Goal: Task Accomplishment & Management: Manage account settings

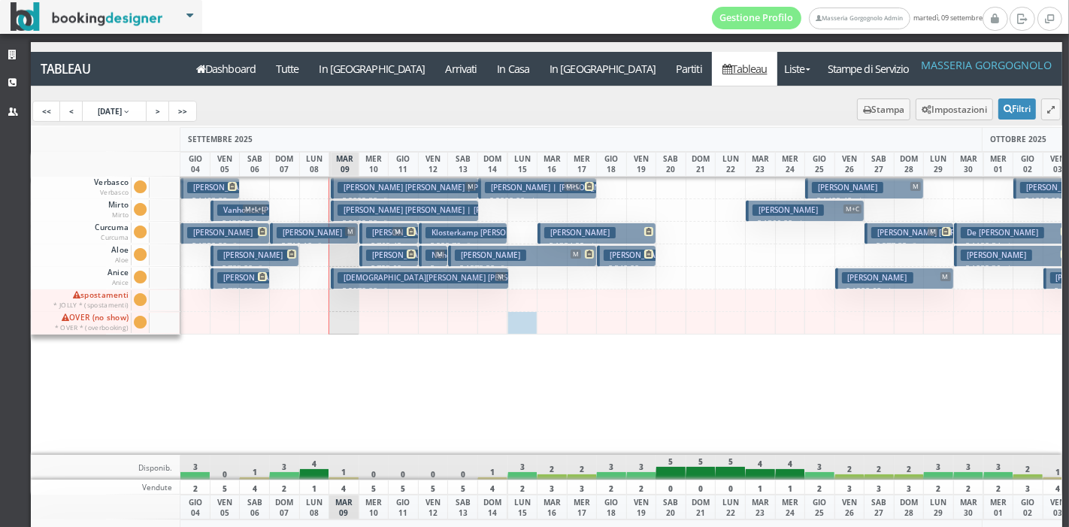
scroll to position [0, 153]
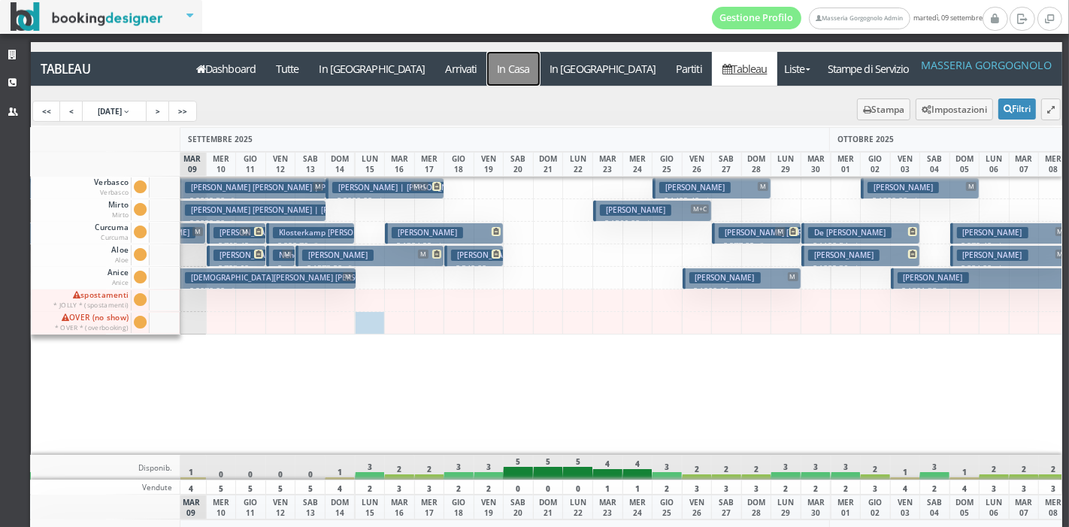
click at [487, 68] on a=pms-instay-reservations"] "In Casa" at bounding box center [513, 69] width 53 height 34
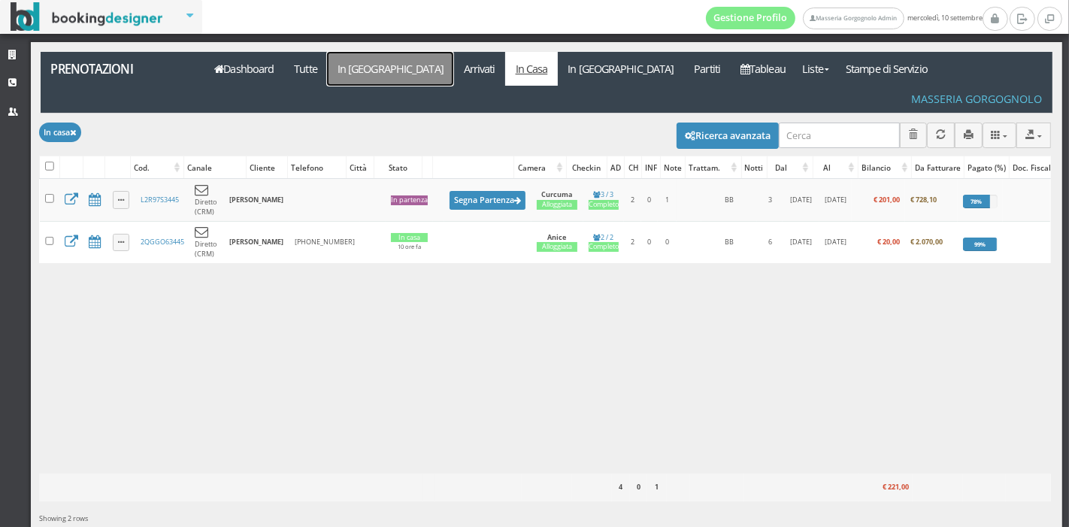
click at [352, 72] on link "In [GEOGRAPHIC_DATA]" at bounding box center [390, 69] width 126 height 34
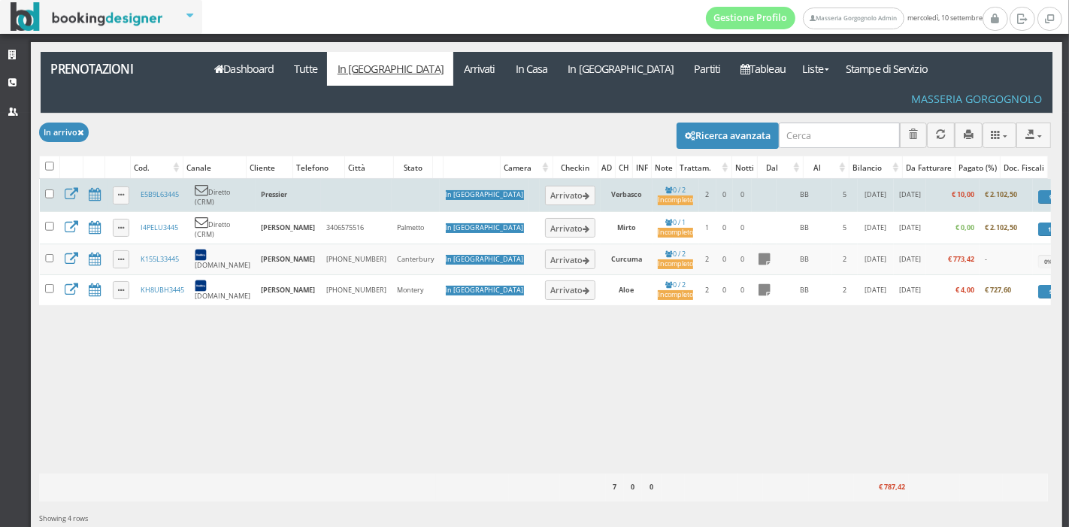
click at [540, 179] on td "Arrivato" at bounding box center [570, 195] width 61 height 32
click at [545, 186] on button "Arrivato" at bounding box center [570, 196] width 50 height 20
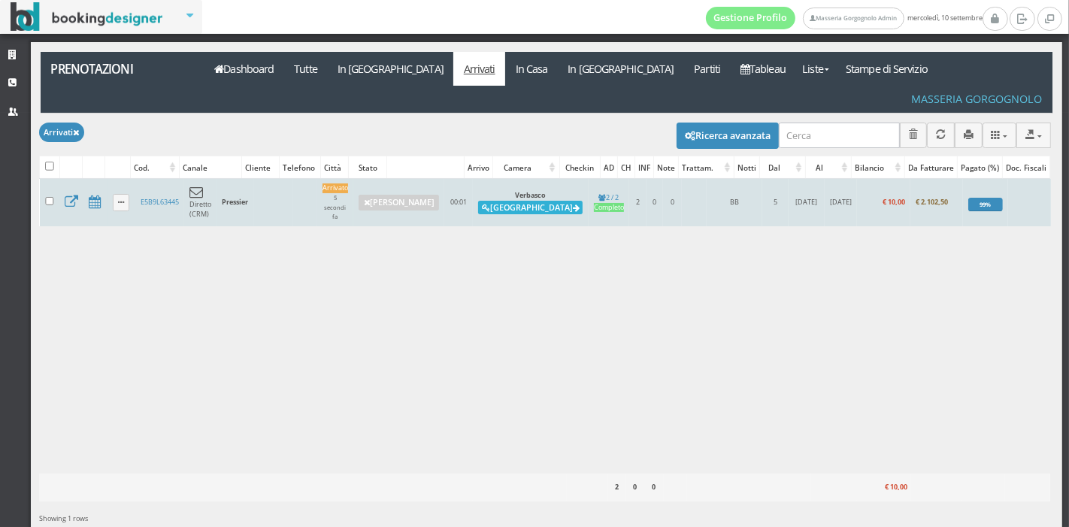
click at [517, 201] on button "Alloggia" at bounding box center [530, 208] width 104 height 14
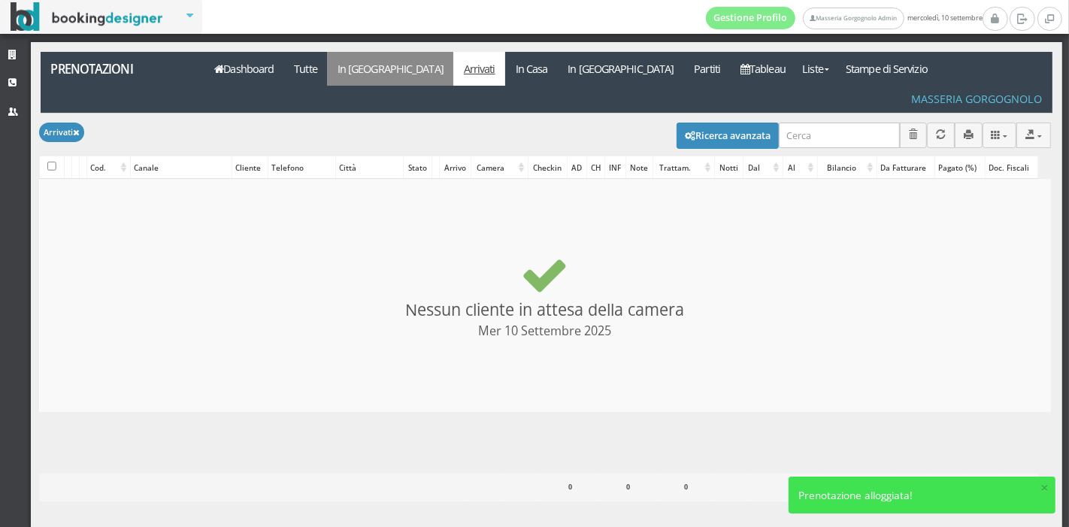
checkbox input "false"
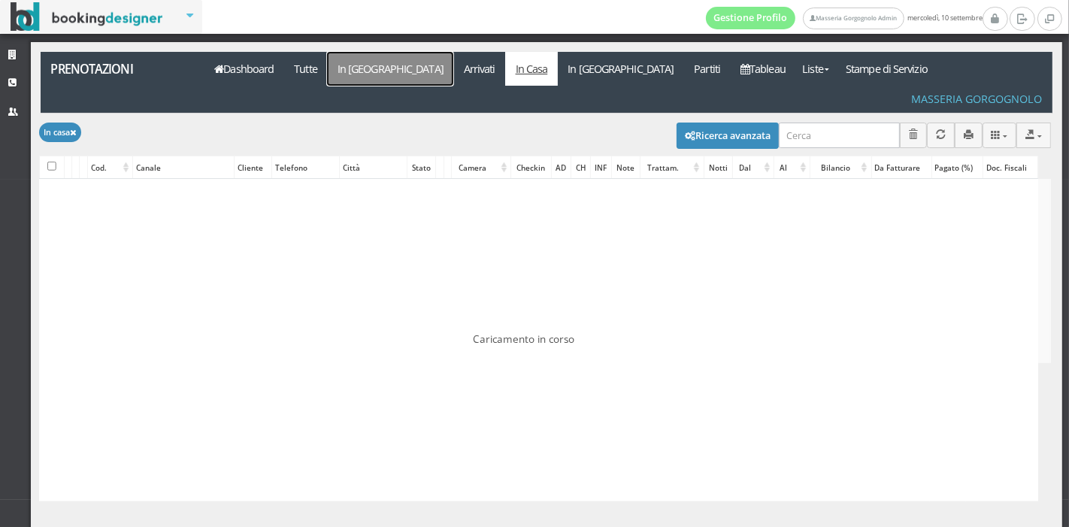
click at [356, 69] on link "In [GEOGRAPHIC_DATA]" at bounding box center [390, 69] width 126 height 34
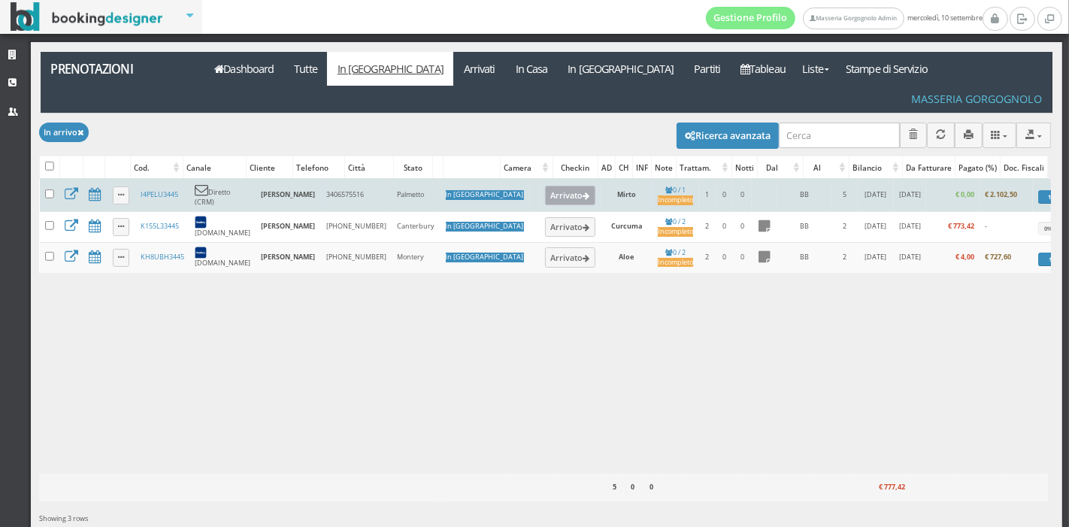
click at [545, 186] on button "Arrivato" at bounding box center [570, 196] width 50 height 20
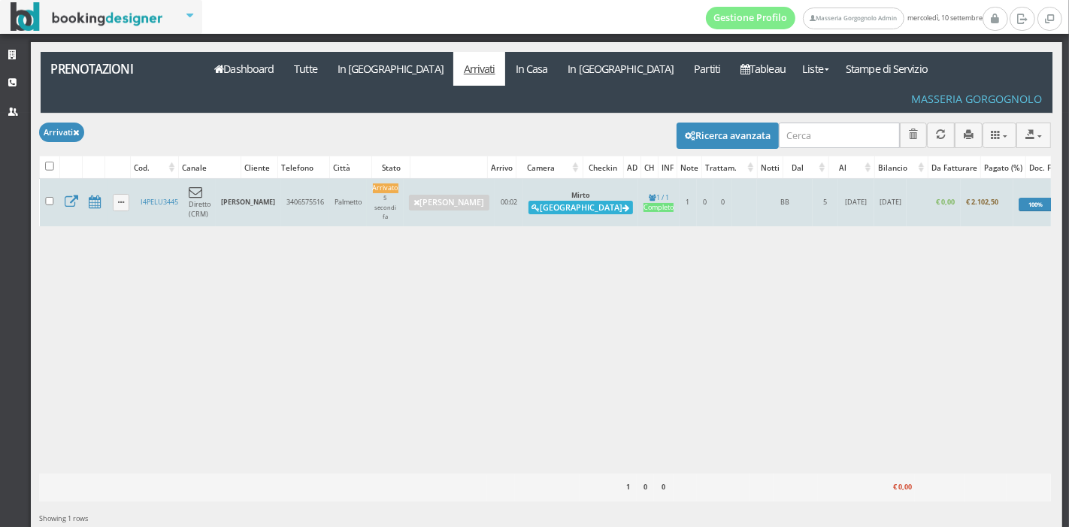
click at [537, 201] on button "Alloggia" at bounding box center [580, 208] width 104 height 14
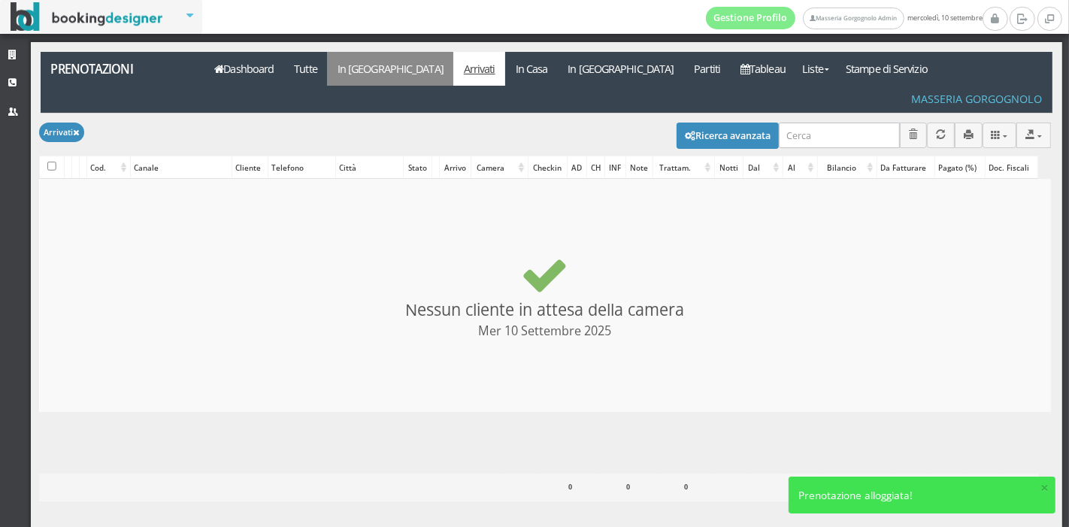
checkbox input "false"
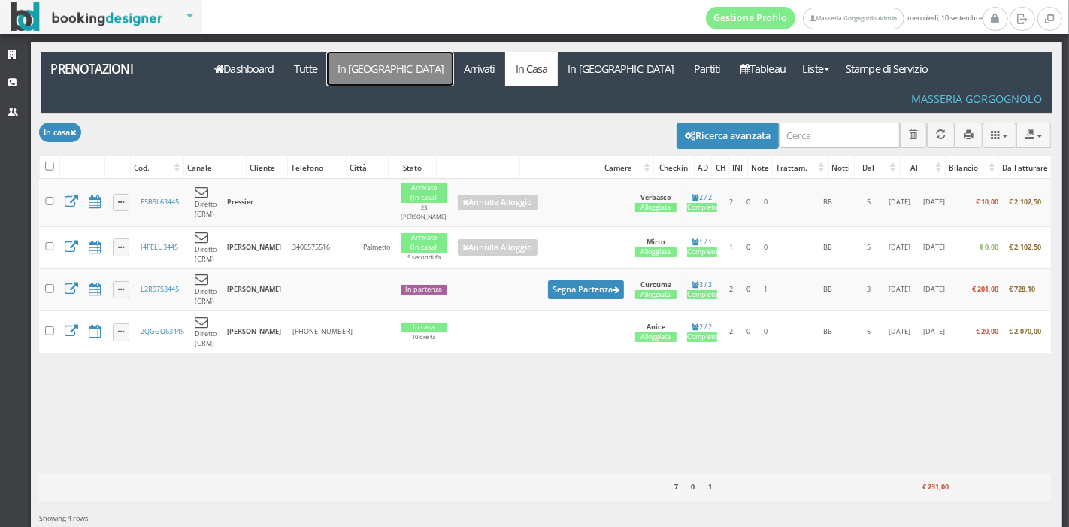
click at [367, 71] on link "In [GEOGRAPHIC_DATA]" at bounding box center [390, 69] width 126 height 34
